Goal: Task Accomplishment & Management: Use online tool/utility

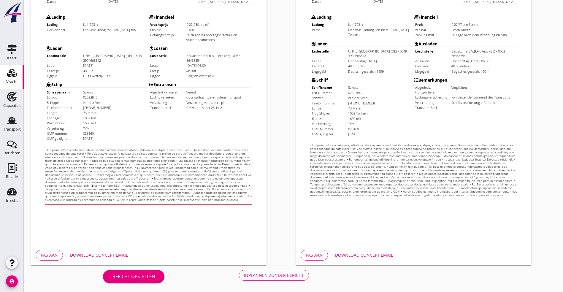
click at [239, 279] on button "Inplannen zonder bericht" at bounding box center [274, 275] width 70 height 11
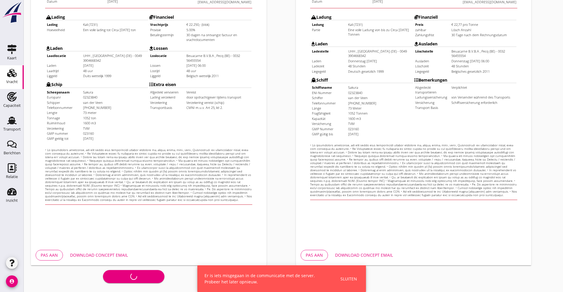
click at [360, 280] on div "Er is iets misgegaan in de communicatie met de server. Probeer het later opnieu…" at bounding box center [281, 279] width 169 height 27
click at [358, 280] on button "Sluiten" at bounding box center [349, 279] width 20 height 10
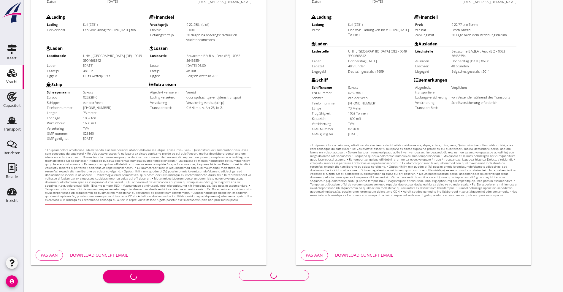
click at [166, 274] on div "Bericht opstellen Inplannen zonder bericht" at bounding box center [206, 276] width 350 height 20
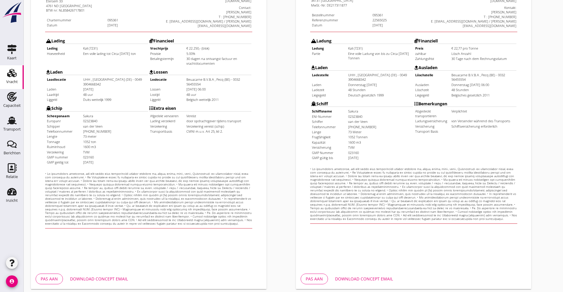
scroll to position [148, 0]
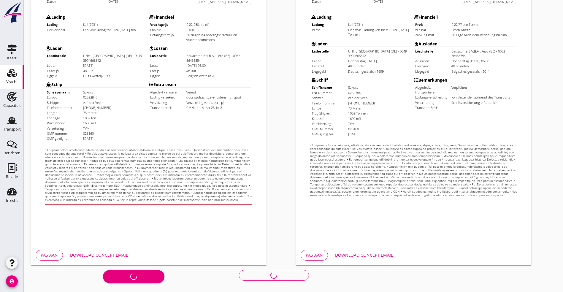
click at [175, 274] on div "Bericht opstellen Inplannen zonder bericht" at bounding box center [206, 276] width 350 height 20
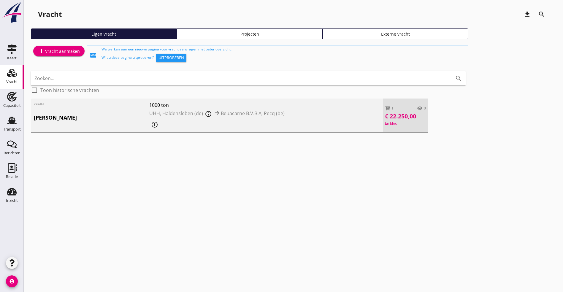
click at [278, 116] on div "095361 Kali 1000 ton UHH, Haldensleben (de) info_outline Beuacarne B.V.B.A, Pec…" at bounding box center [207, 116] width 353 height 34
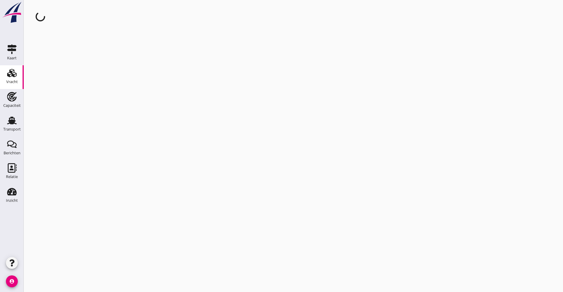
click at [278, 116] on div "cancel You are impersonating another user." at bounding box center [294, 146] width 540 height 292
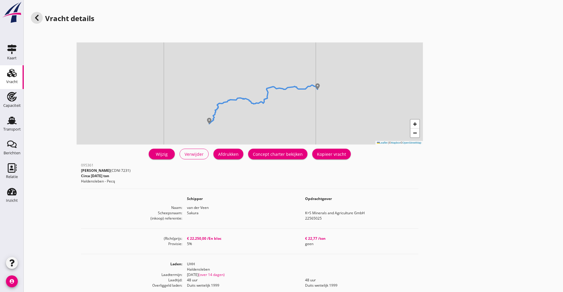
click at [145, 96] on div "+ − Leaflet | © Mapbox © OpenStreetMap" at bounding box center [250, 93] width 347 height 102
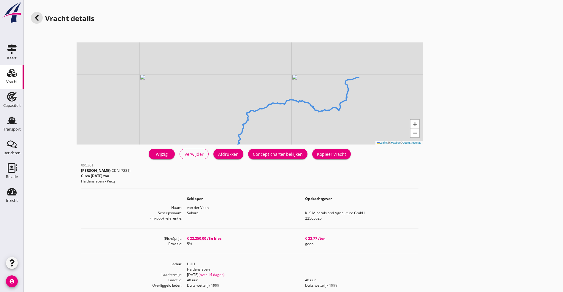
click at [253, 153] on div "Concept charter bekijken" at bounding box center [278, 154] width 50 height 6
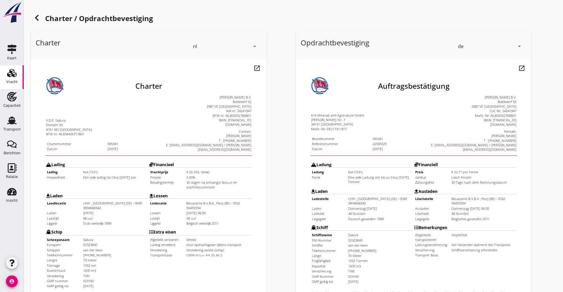
scroll to position [148, 0]
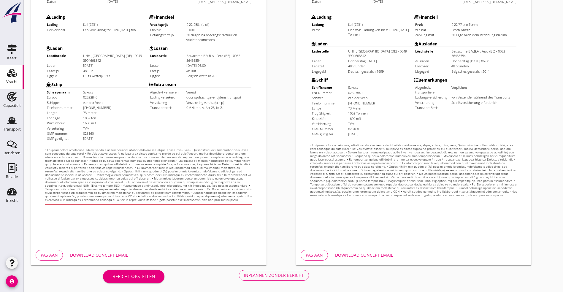
click at [239, 272] on button "Inplannen zonder bericht" at bounding box center [274, 275] width 70 height 11
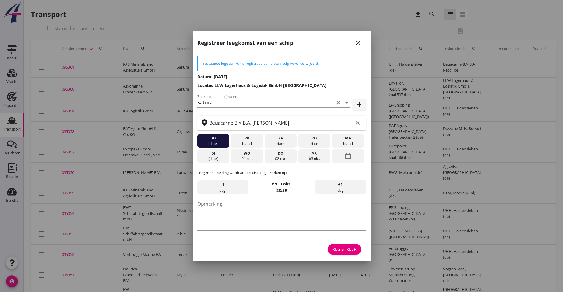
click at [339, 242] on div "Registreer" at bounding box center [281, 249] width 169 height 14
click at [339, 248] on div "Registreer" at bounding box center [345, 249] width 24 height 6
